Goal: Task Accomplishment & Management: Manage account settings

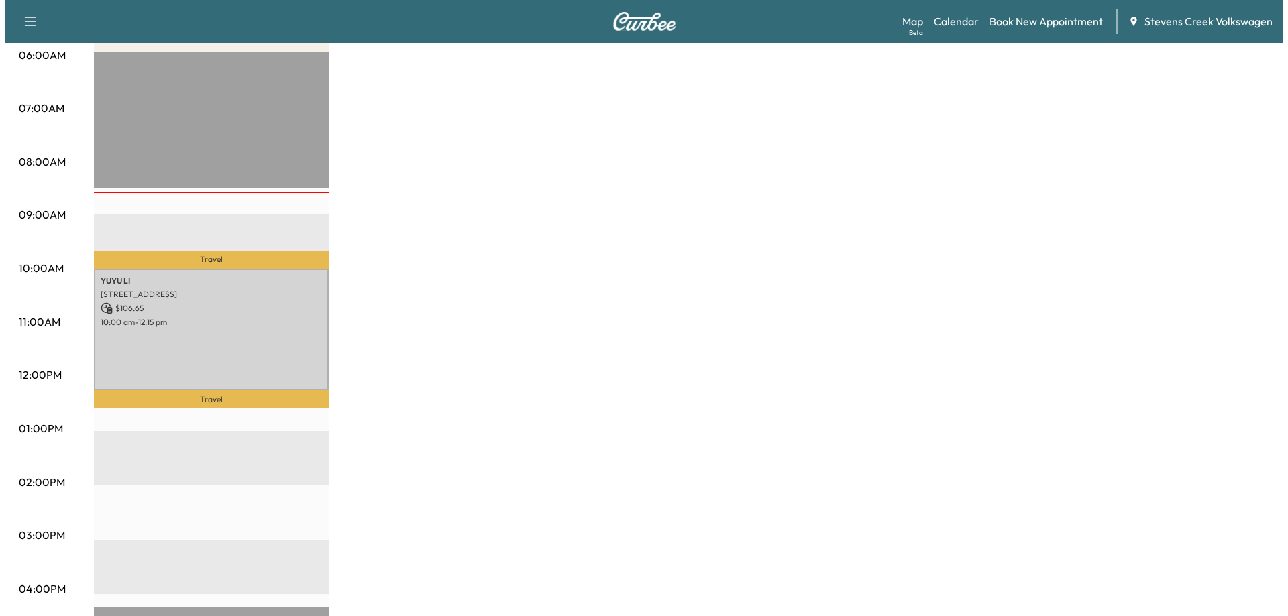
scroll to position [268, 0]
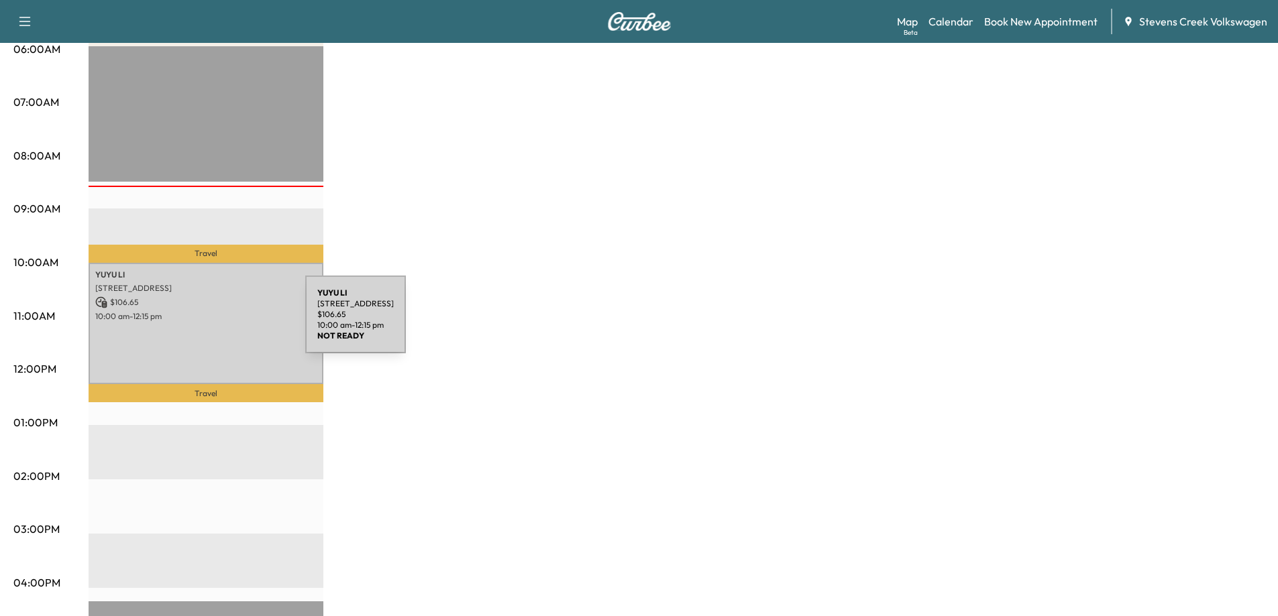
click at [207, 327] on div "YUYU LI 1997 [GEOGRAPHIC_DATA], US $ 106.65 10:00 am - 12:15 pm" at bounding box center [206, 324] width 235 height 122
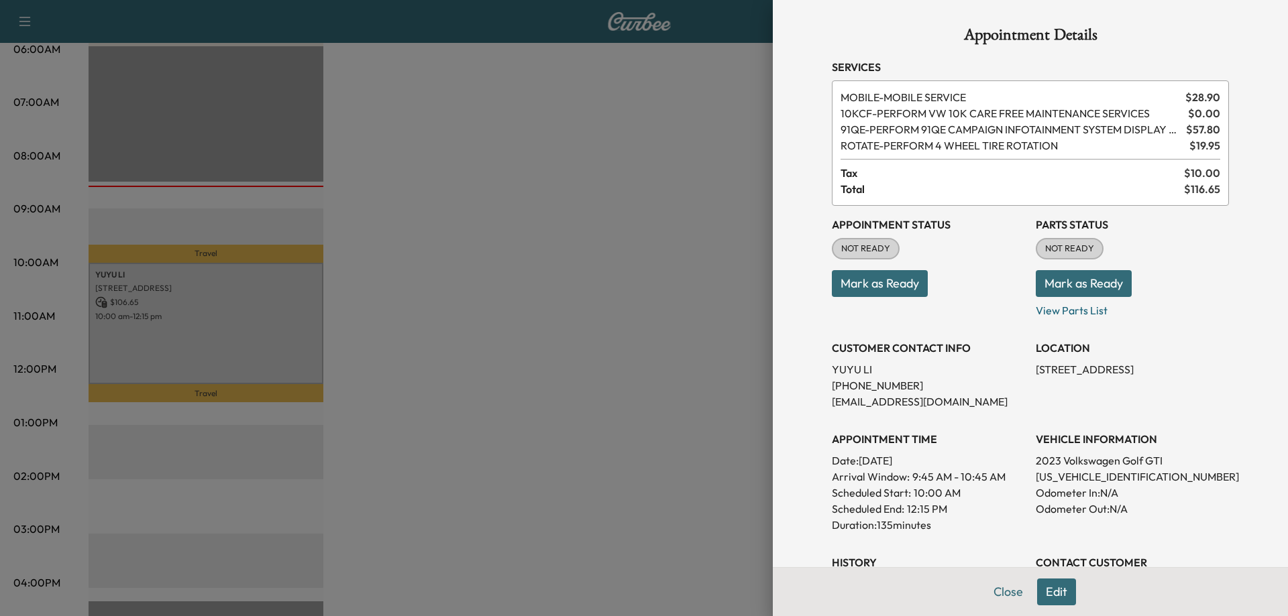
scroll to position [269, 0]
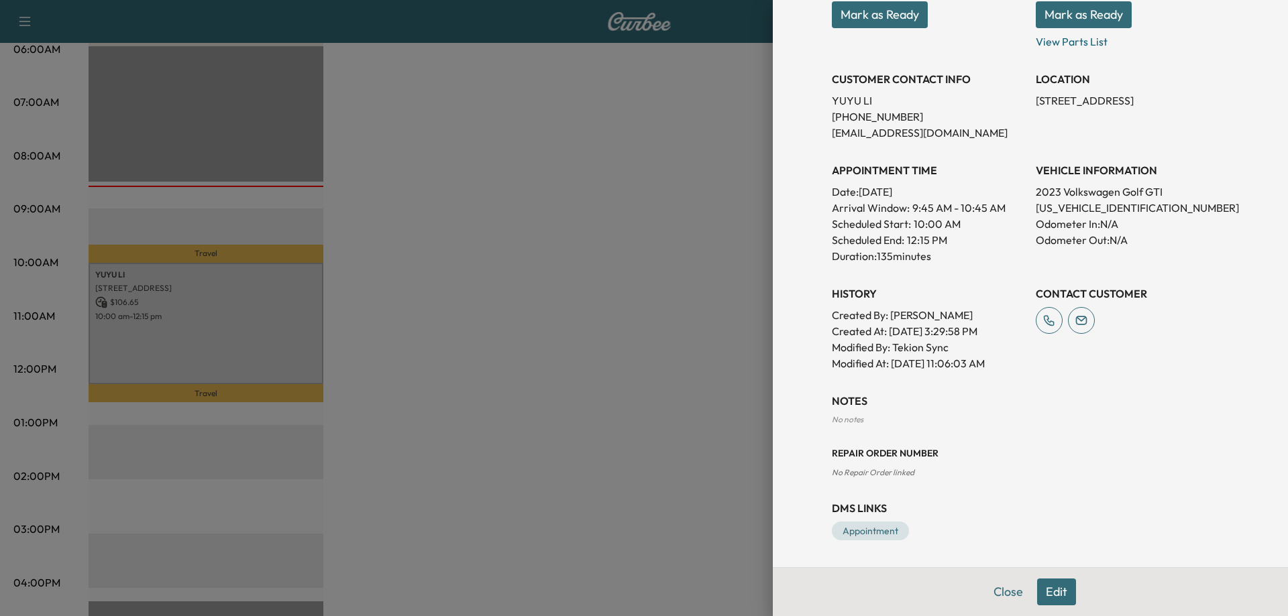
click at [1042, 588] on button "Edit" at bounding box center [1056, 592] width 39 height 27
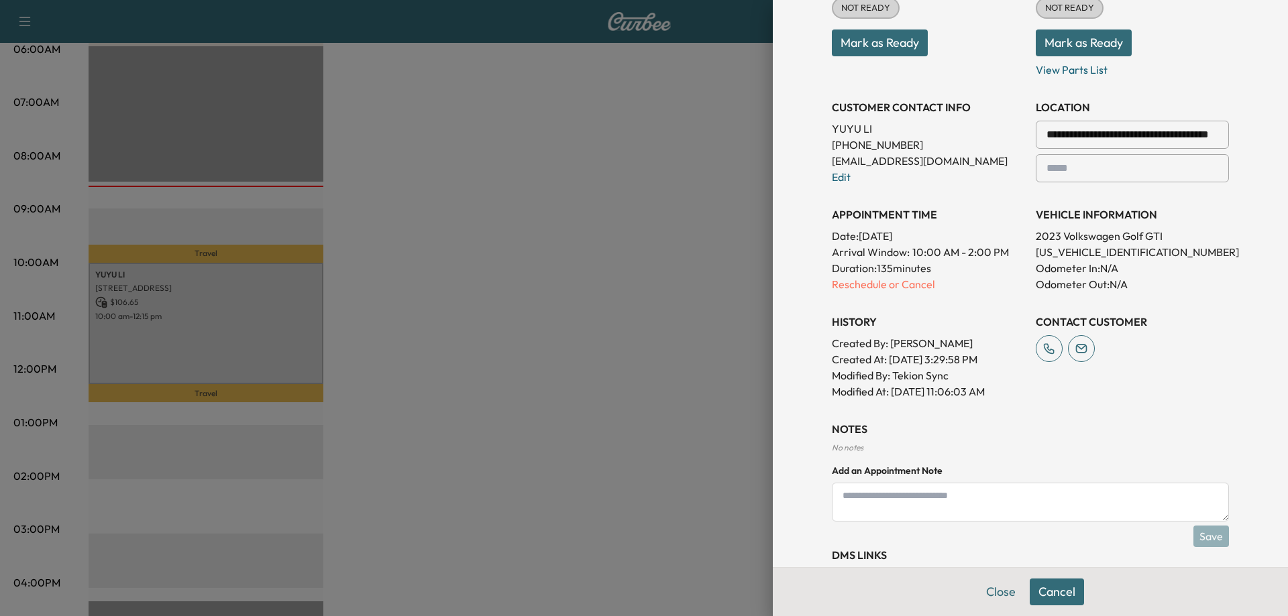
scroll to position [297, 0]
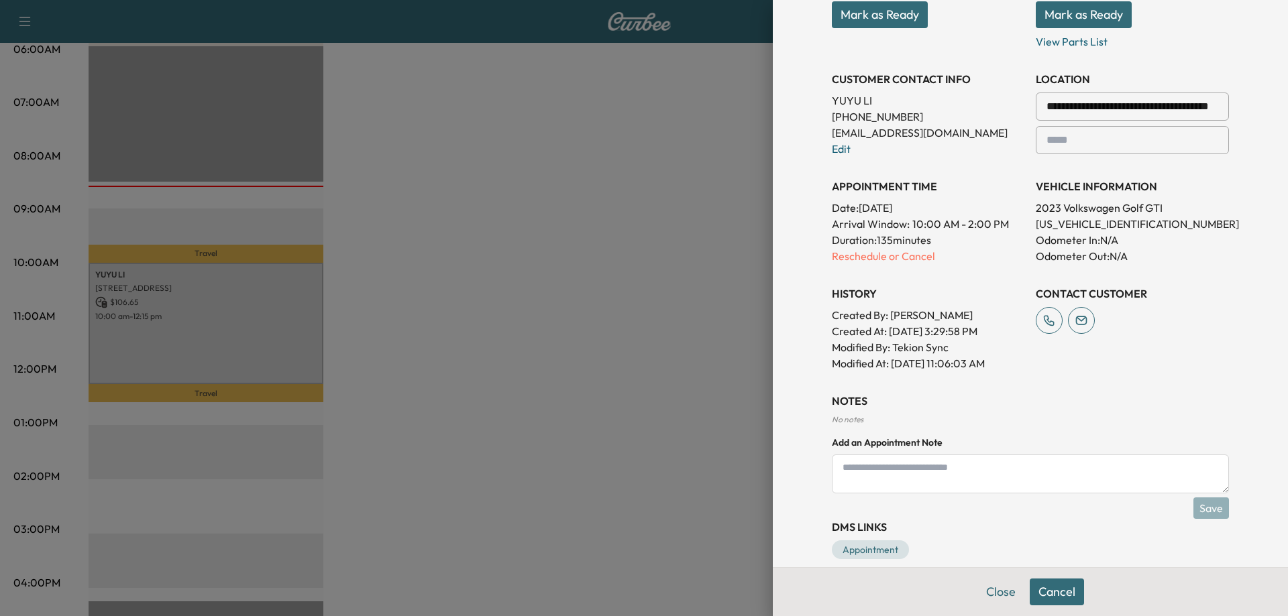
click at [1050, 588] on button "Cancel" at bounding box center [1057, 592] width 54 height 27
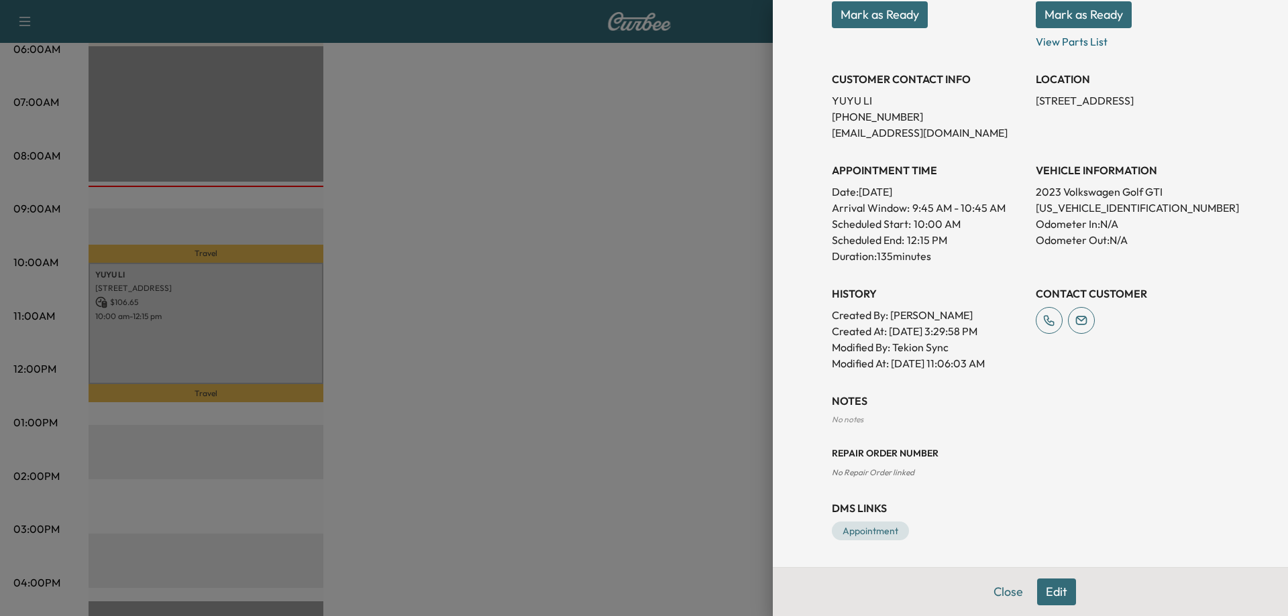
click at [1050, 588] on button "Edit" at bounding box center [1056, 592] width 39 height 27
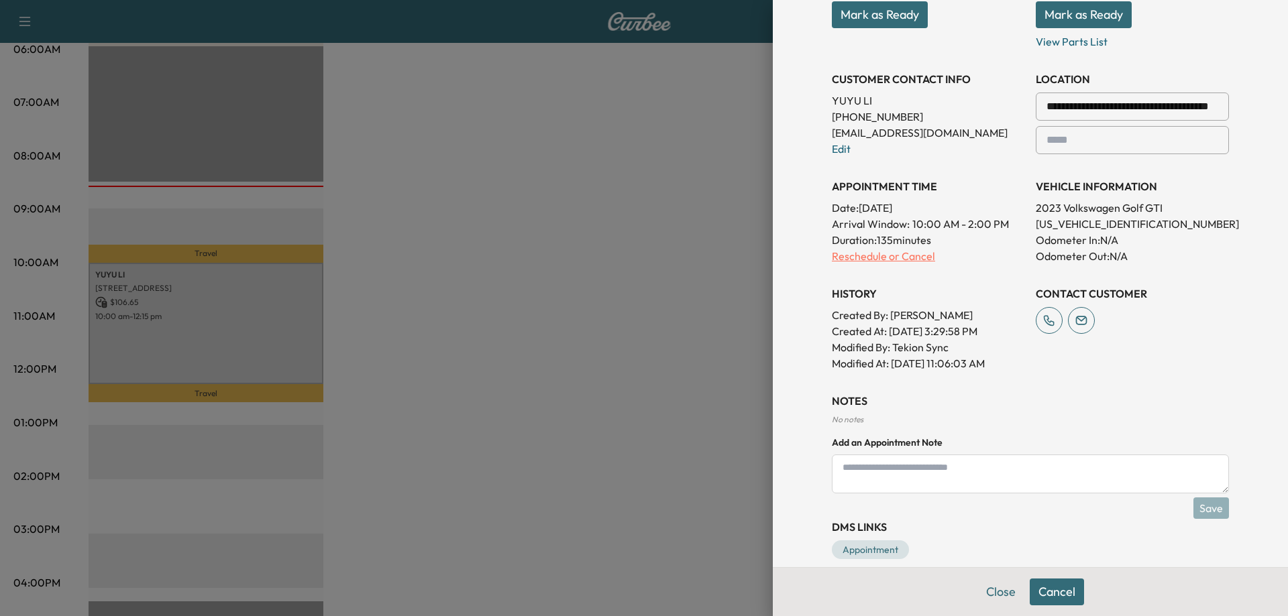
click at [887, 256] on p "Reschedule or Cancel" at bounding box center [928, 256] width 193 height 16
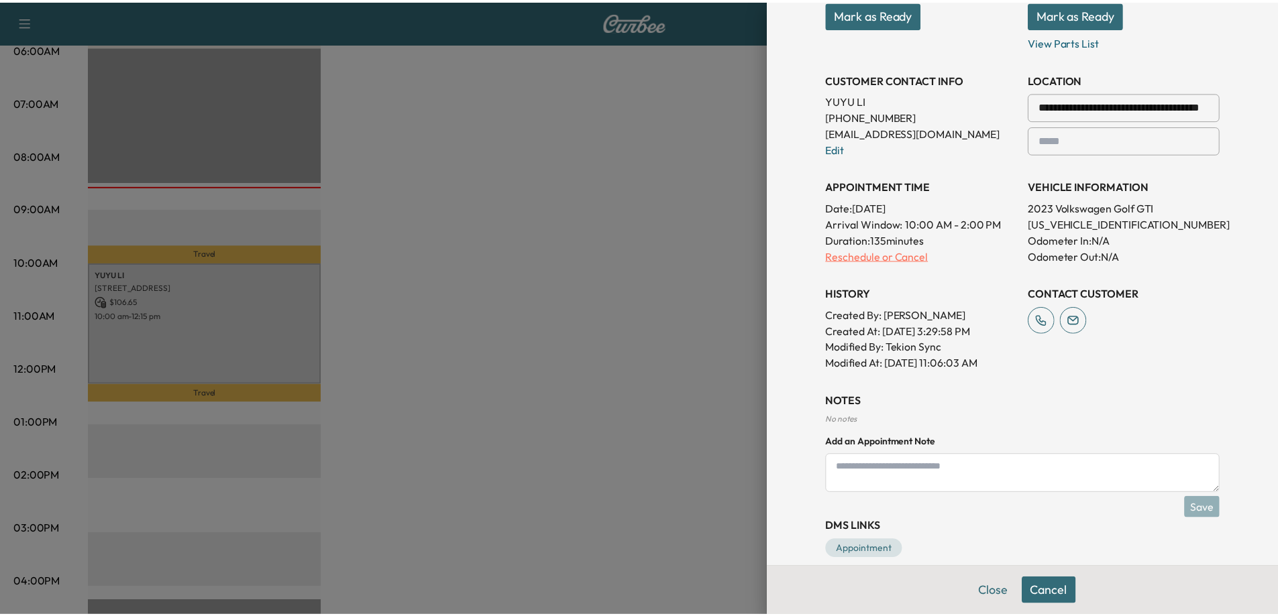
scroll to position [0, 0]
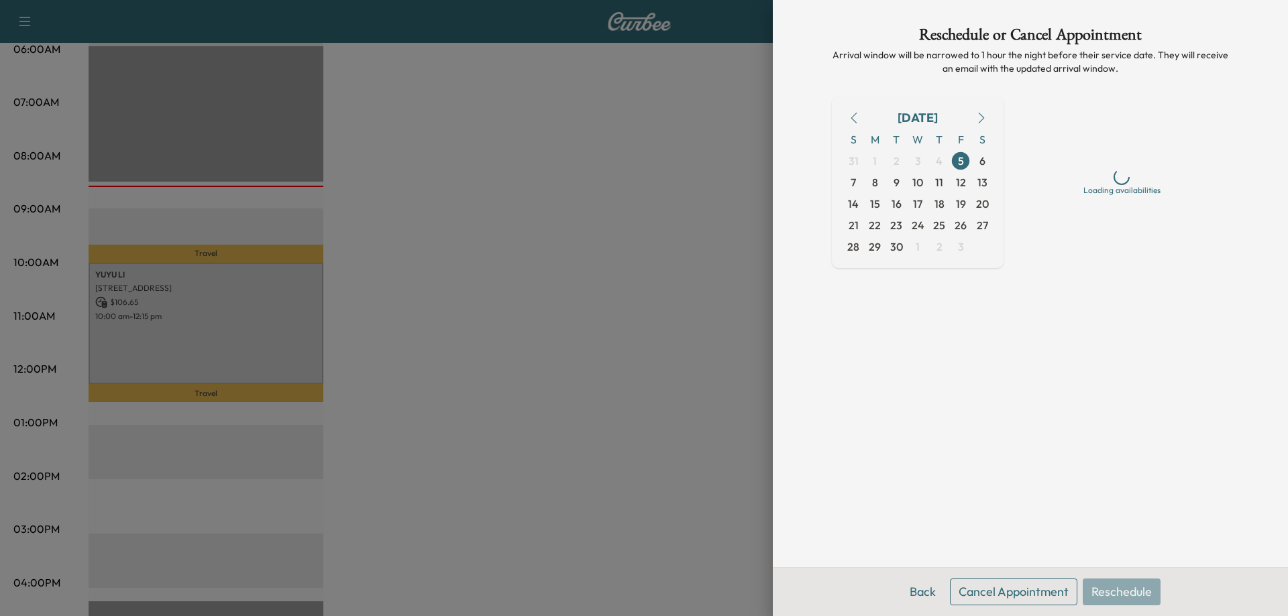
click at [1005, 592] on button "Cancel Appointment" at bounding box center [1013, 592] width 127 height 27
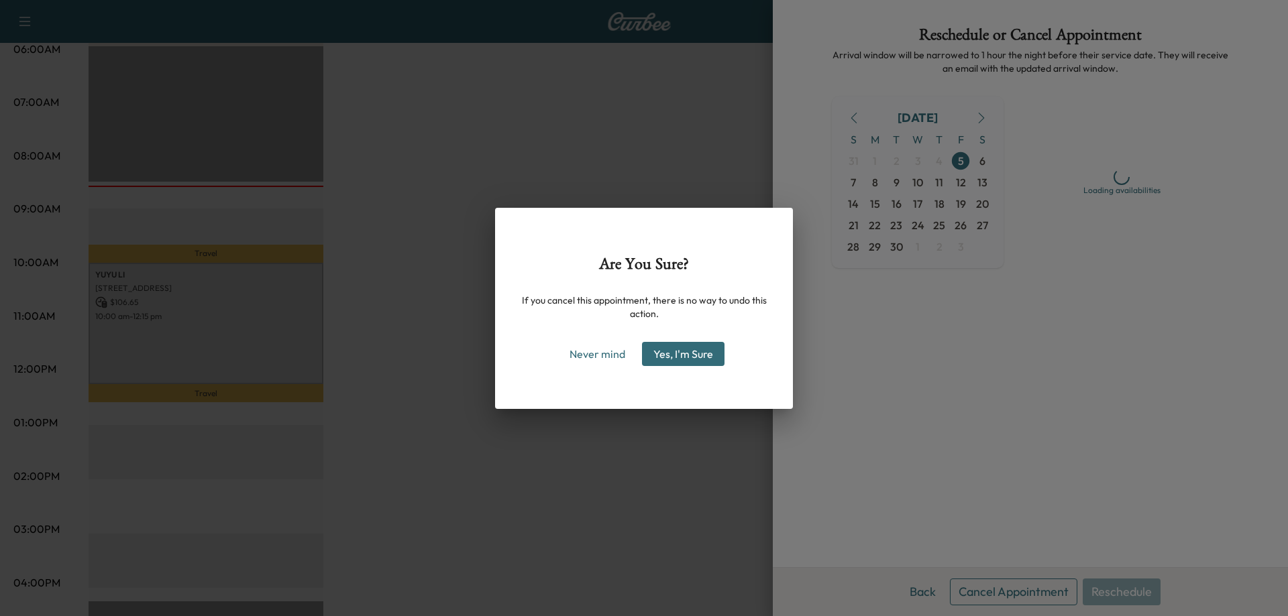
click at [687, 351] on button "Yes, I'm Sure" at bounding box center [683, 354] width 83 height 24
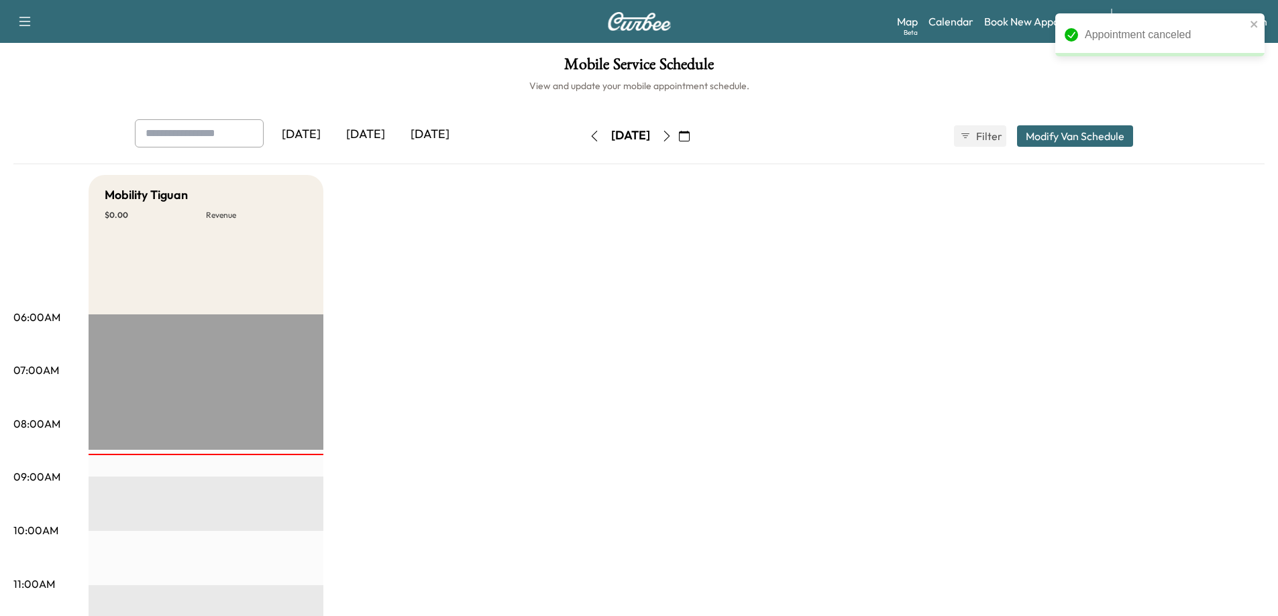
click at [672, 138] on icon "button" at bounding box center [666, 136] width 11 height 11
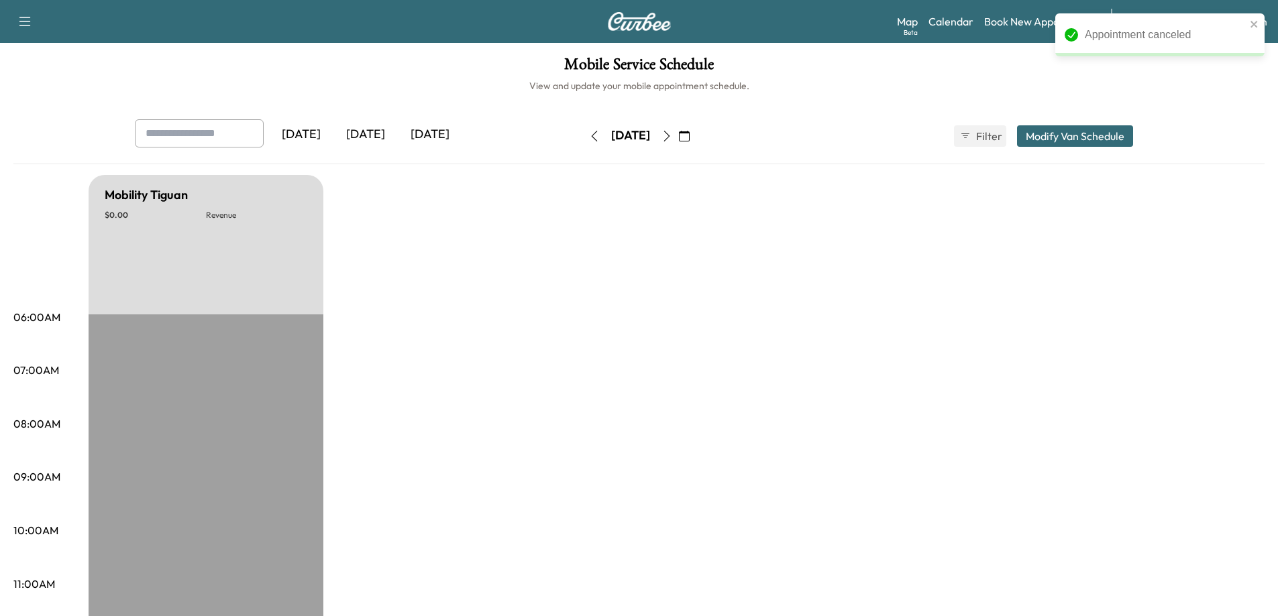
click at [672, 135] on icon "button" at bounding box center [666, 136] width 11 height 11
click at [669, 134] on icon "button" at bounding box center [666, 136] width 6 height 11
